Goal: Information Seeking & Learning: Find contact information

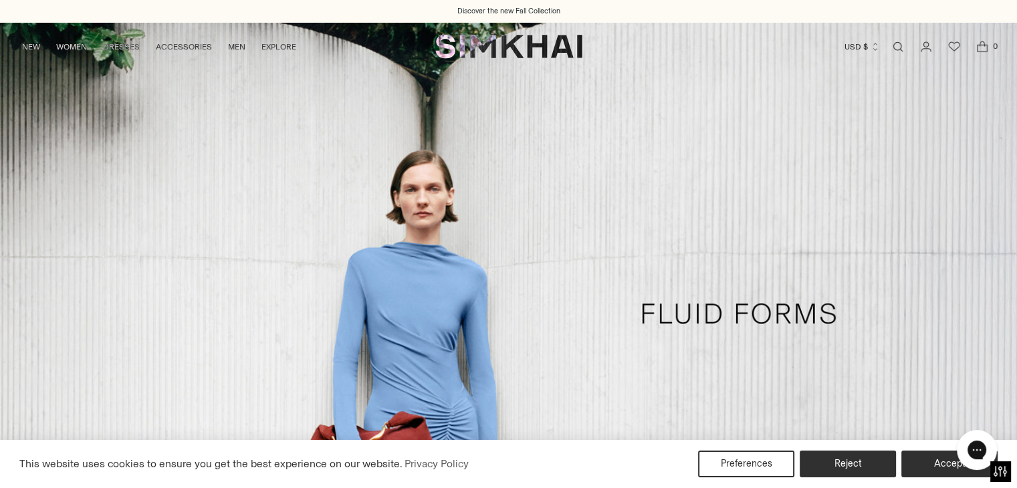
scroll to position [3624, 0]
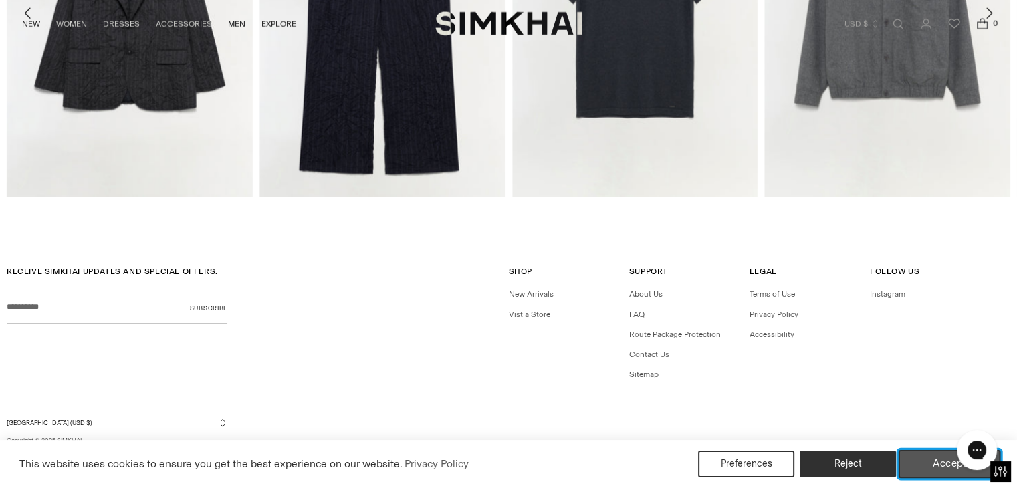
click at [939, 463] on button "Accept" at bounding box center [950, 464] width 102 height 28
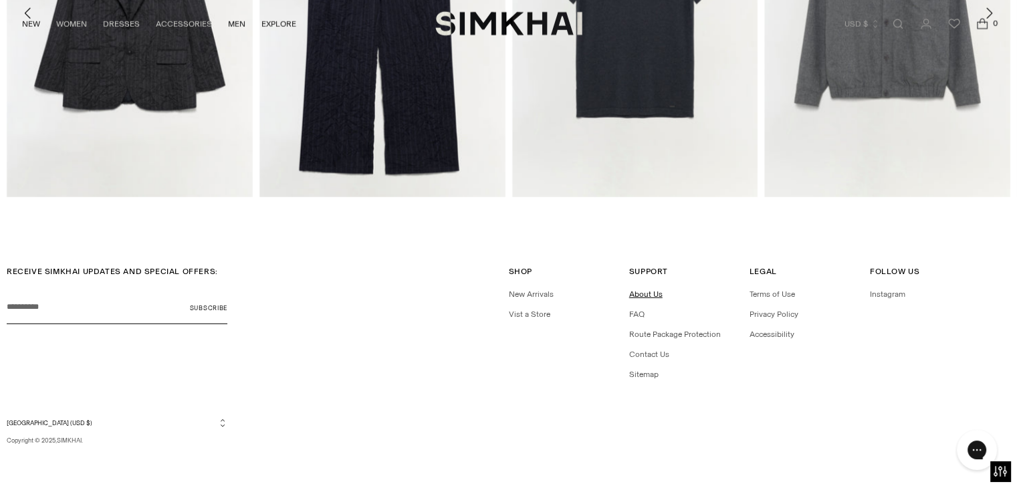
click at [653, 293] on link "About Us" at bounding box center [645, 293] width 33 height 9
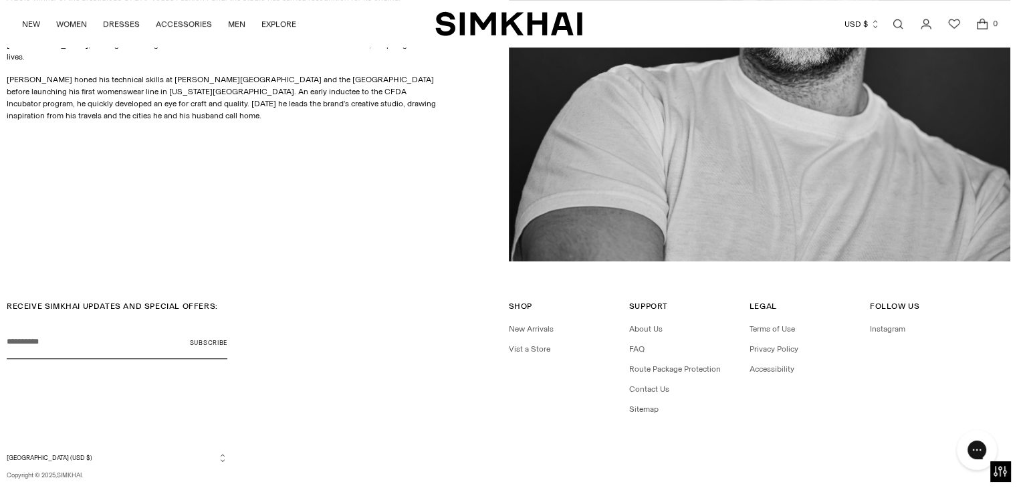
scroll to position [889, 0]
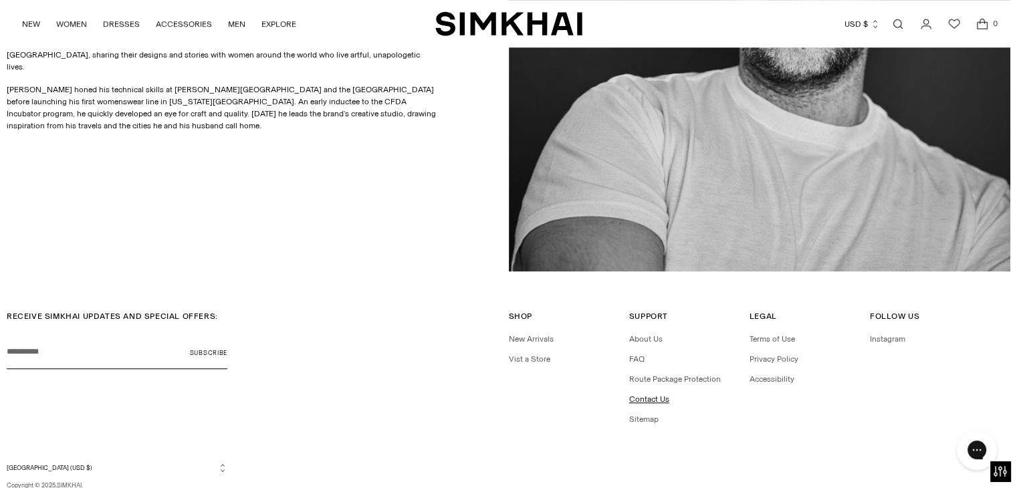
click at [647, 396] on link "Contact Us" at bounding box center [649, 398] width 40 height 9
